Goal: Navigation & Orientation: Find specific page/section

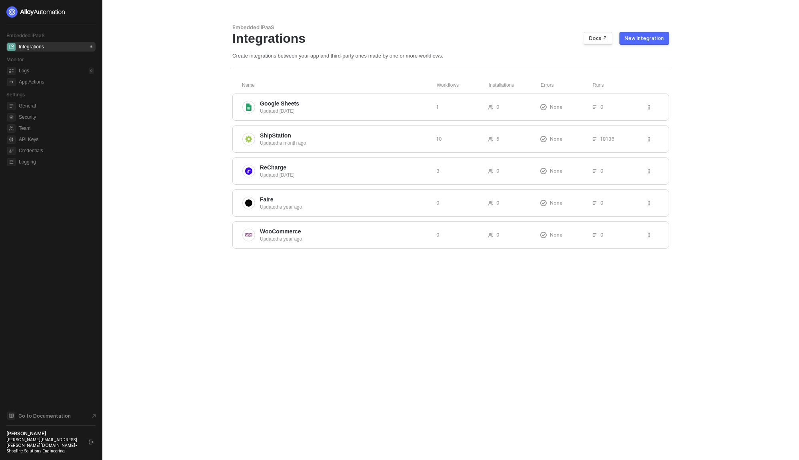
click at [376, 383] on div "Embedded iPaaS Integrations Docs ↗ New Integration Create integrations between …" at bounding box center [451, 230] width 456 height 460
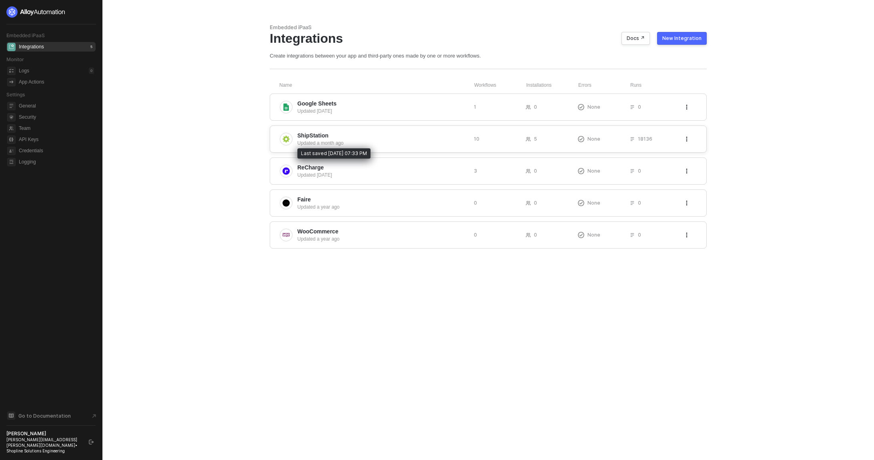
click at [362, 145] on div "Updated a month ago" at bounding box center [382, 143] width 170 height 7
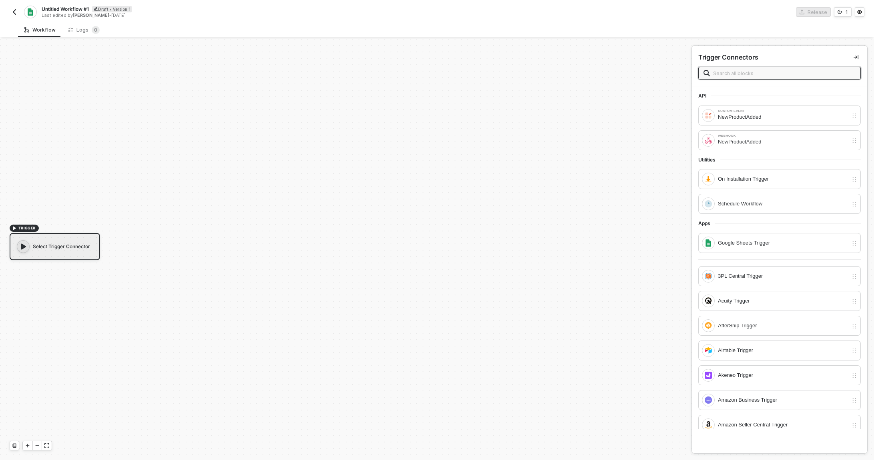
click at [20, 11] on div "Untitled Workflow #1 Draft • Version 1 Last edited by [PERSON_NAME] - [DATE]" at bounding box center [223, 12] width 427 height 13
click at [12, 10] on img "button" at bounding box center [14, 12] width 6 height 6
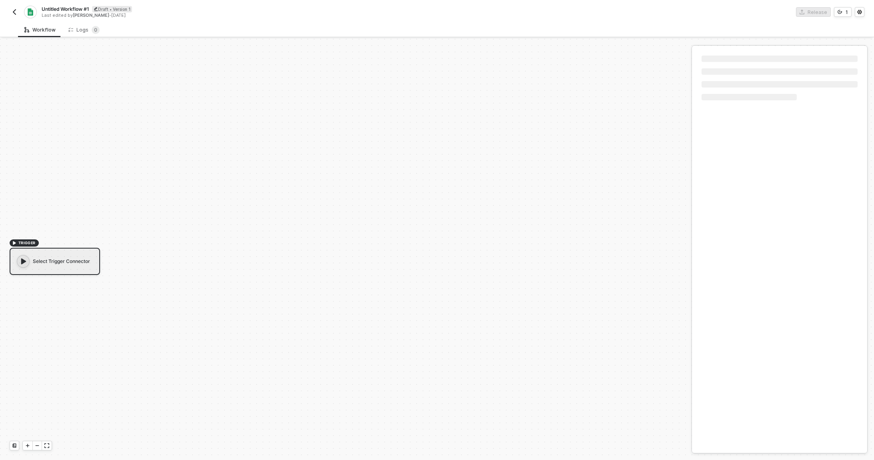
scroll to position [15, 0]
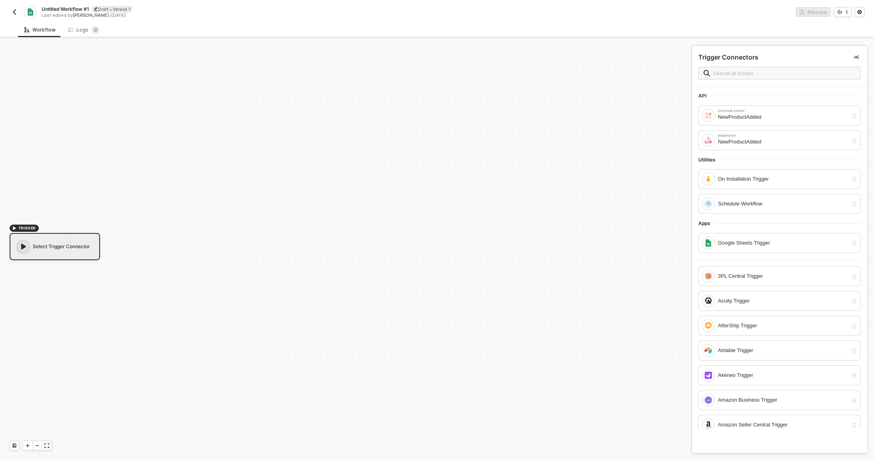
click at [16, 13] on img "button" at bounding box center [14, 12] width 6 height 6
